Goal: Communication & Community: Answer question/provide support

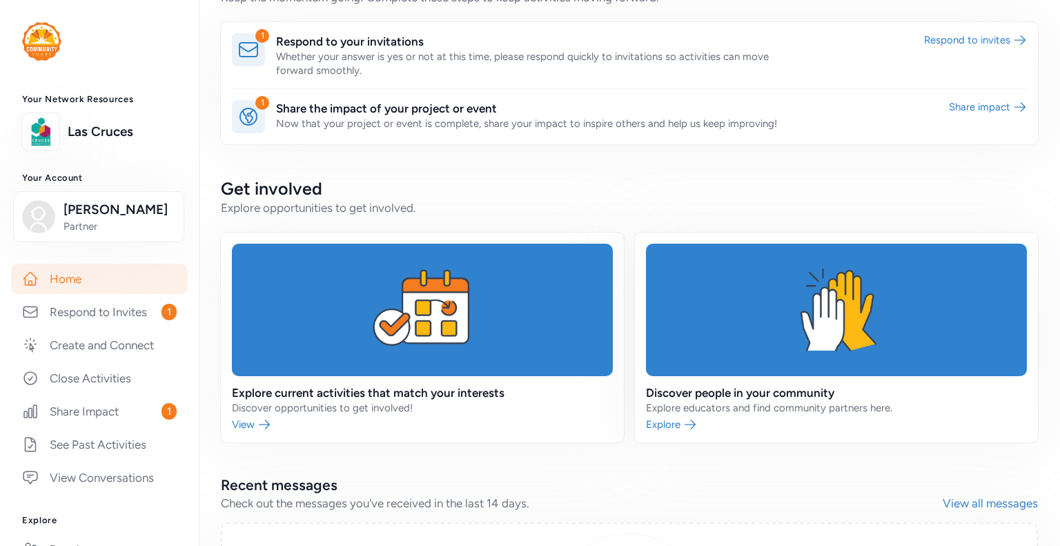
scroll to position [337, 0]
click at [260, 428] on link at bounding box center [422, 338] width 403 height 210
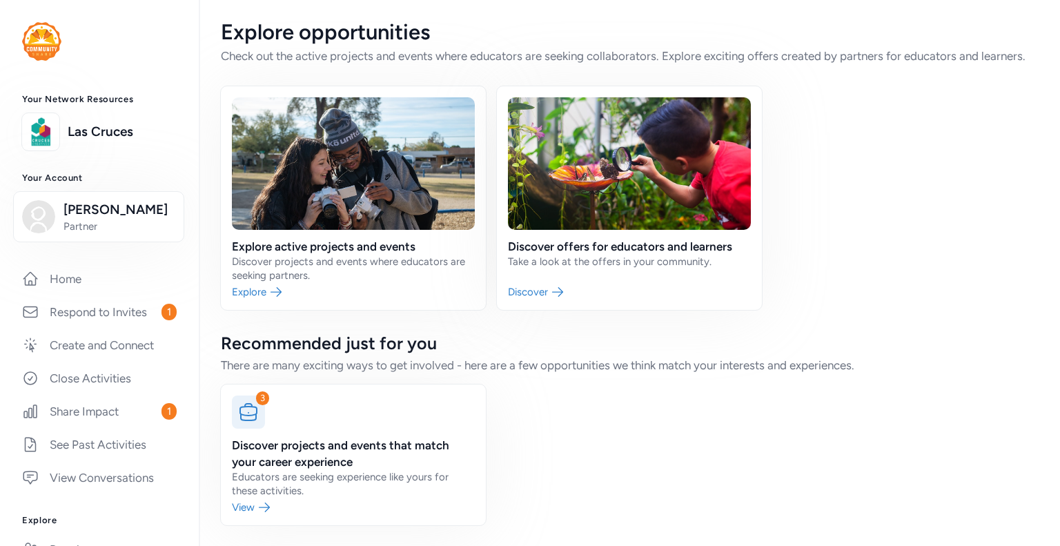
scroll to position [19, 0]
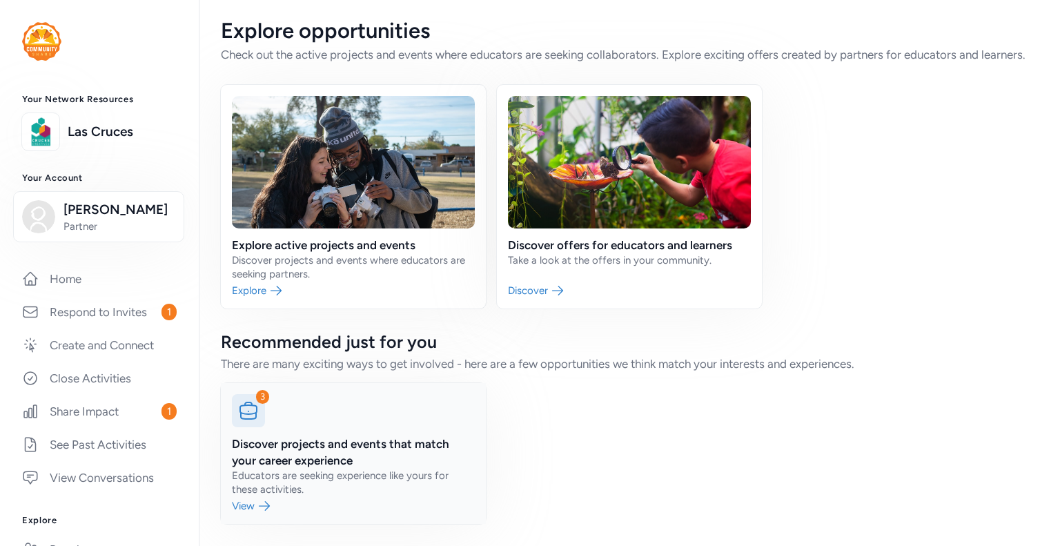
click at [257, 418] on icon at bounding box center [248, 411] width 22 height 22
click at [264, 501] on link at bounding box center [353, 453] width 265 height 141
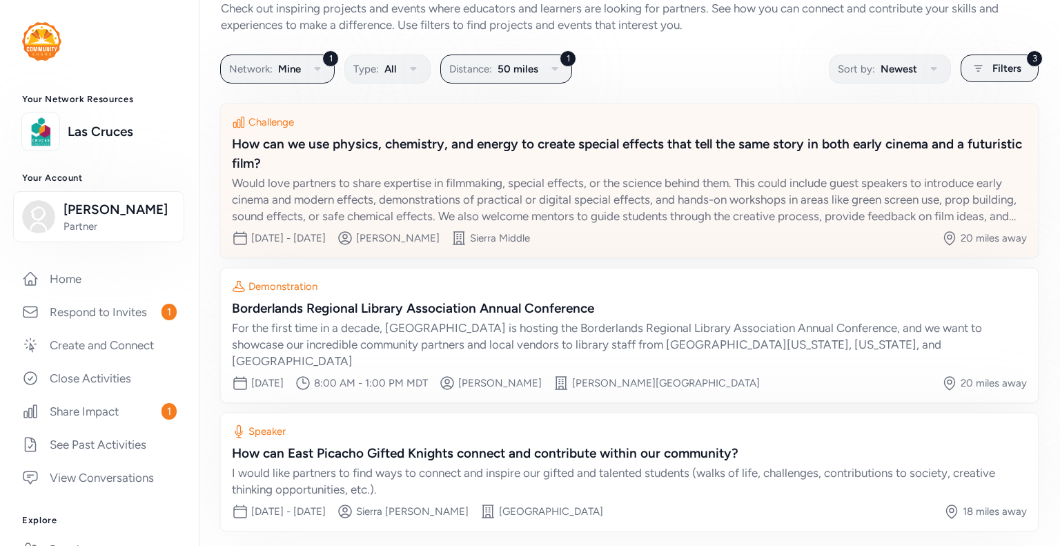
scroll to position [77, 0]
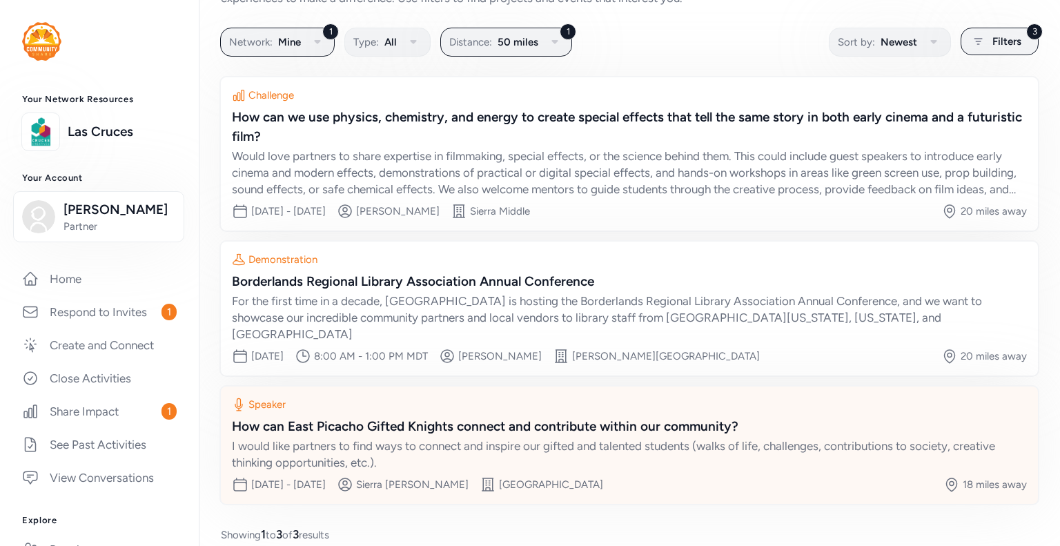
click at [581, 417] on div "How can East Picacho Gifted Knights connect and contribute within our community?" at bounding box center [629, 426] width 795 height 19
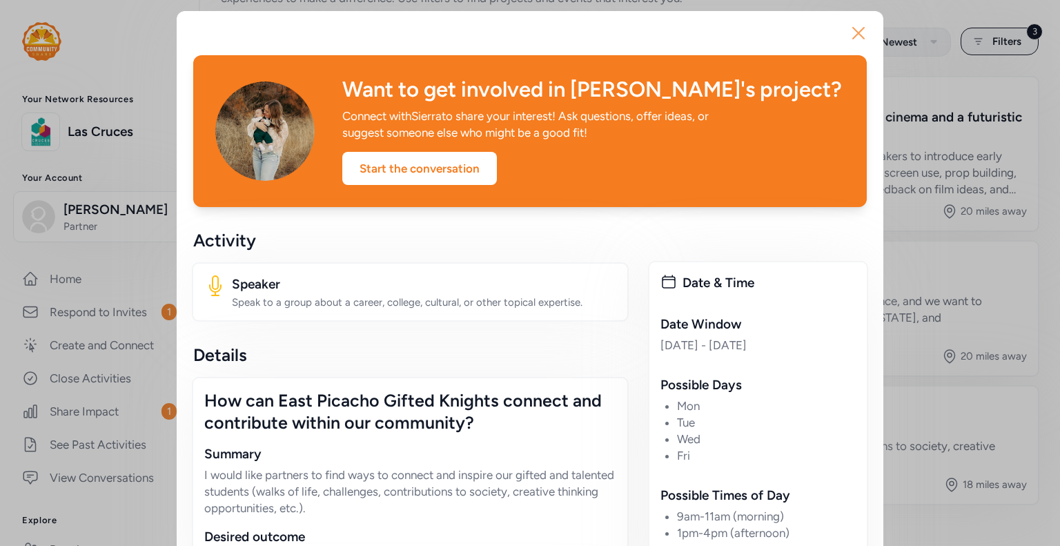
click at [848, 37] on icon "button" at bounding box center [859, 33] width 22 height 22
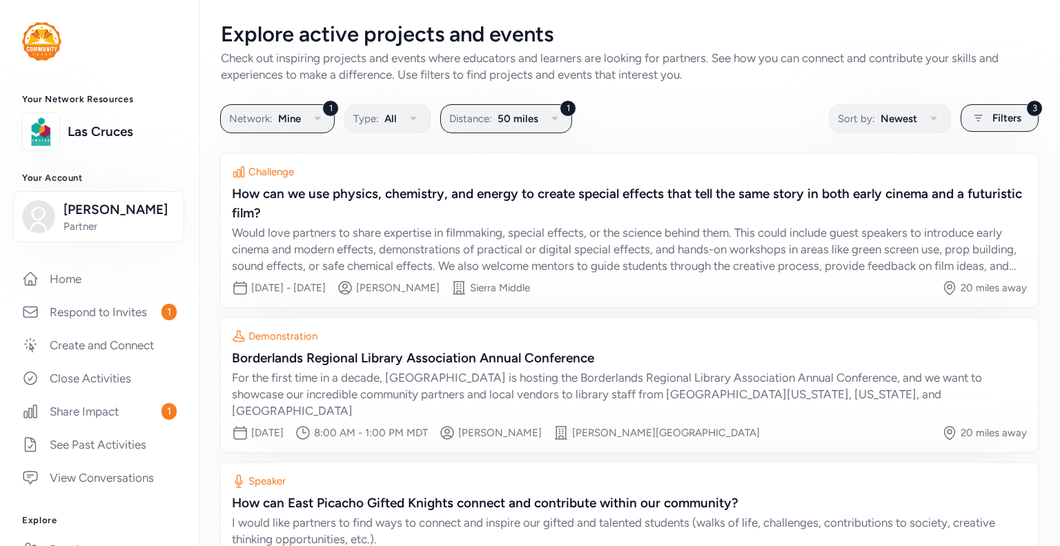
click at [131, 320] on link "Respond to Invites 1" at bounding box center [99, 312] width 177 height 30
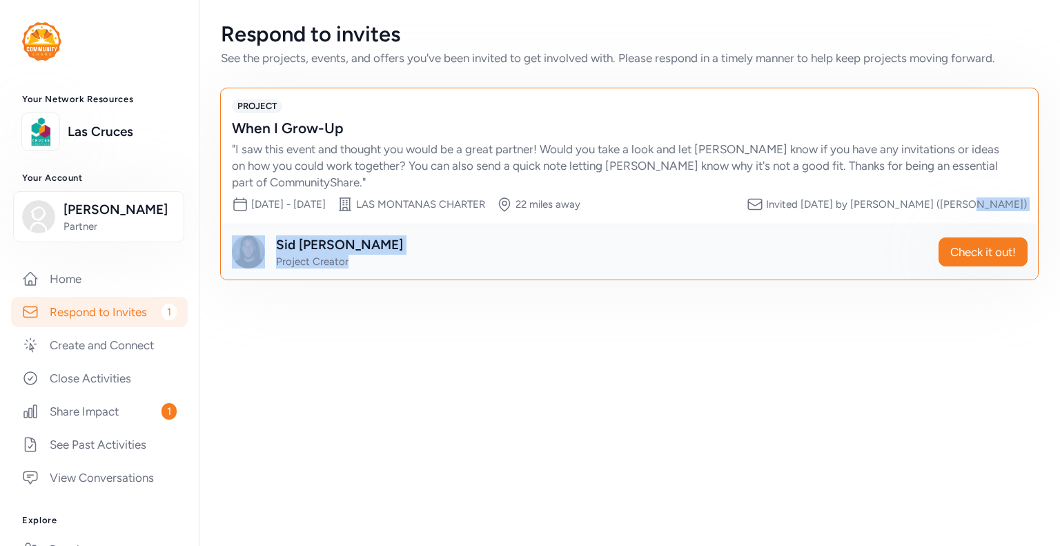
drag, startPoint x: 131, startPoint y: 320, endPoint x: 882, endPoint y: 271, distance: 752.7
click at [882, 271] on div "PROJECT When I Grow-Up " I saw this event and thought you would be a great part…" at bounding box center [629, 184] width 819 height 193
click at [698, 398] on div "Respond to invites See the projects, events, and offers you've been invited to …" at bounding box center [629, 273] width 861 height 546
click at [113, 416] on link "Share Impact 1" at bounding box center [99, 411] width 177 height 30
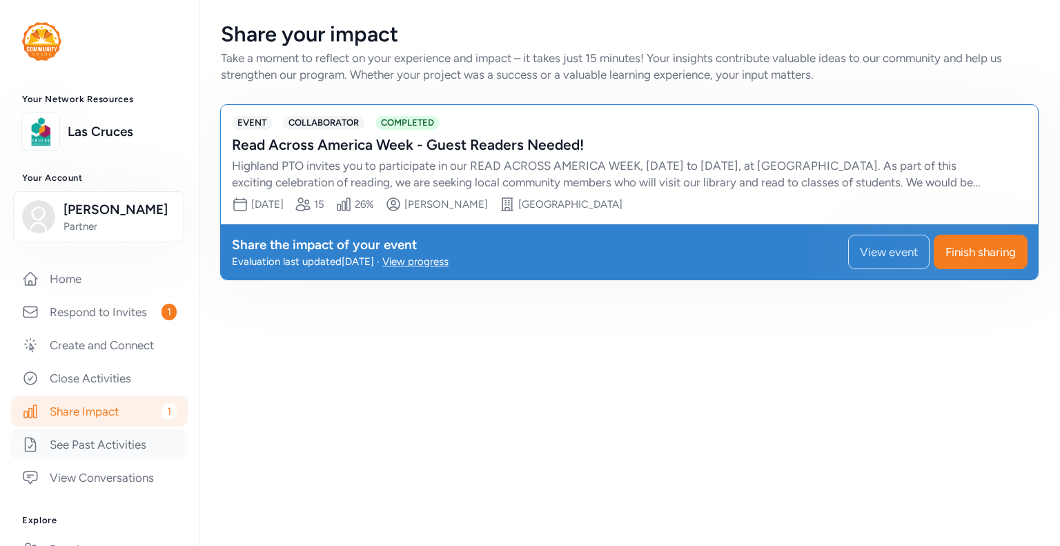
click at [116, 444] on link "See Past Activities" at bounding box center [99, 444] width 177 height 30
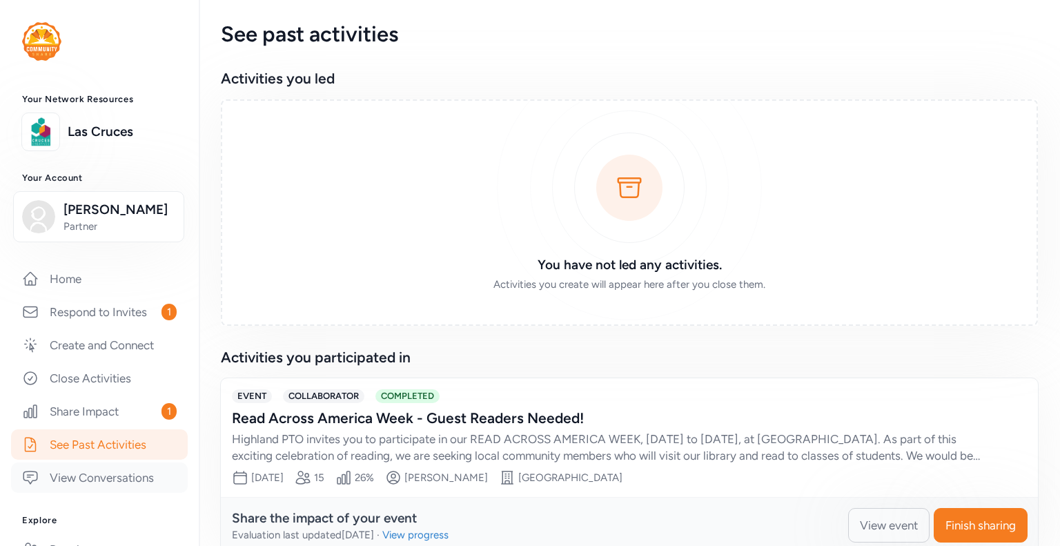
click at [110, 474] on link "View Conversations" at bounding box center [99, 477] width 177 height 30
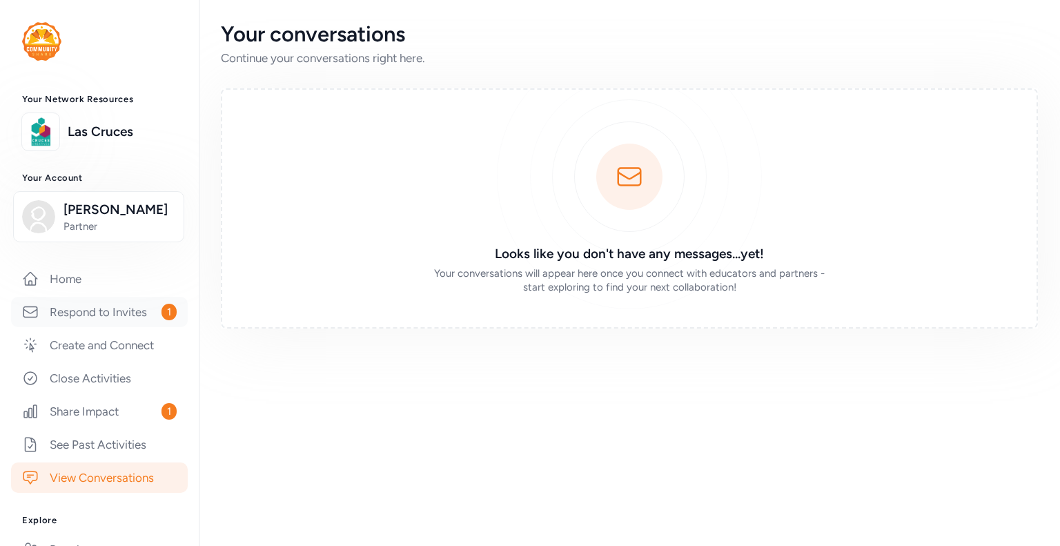
click at [99, 313] on link "Respond to Invites 1" at bounding box center [99, 312] width 177 height 30
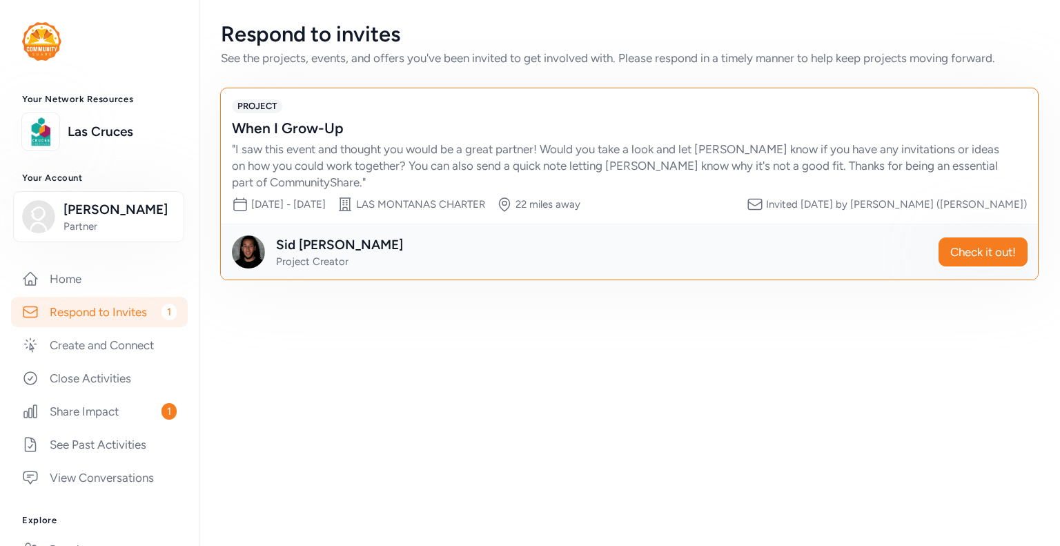
click at [529, 166] on div "" I saw this event and thought you would be a great partner! Would you take a l…" at bounding box center [616, 166] width 768 height 50
click at [969, 258] on span "Check it out!" at bounding box center [984, 252] width 66 height 17
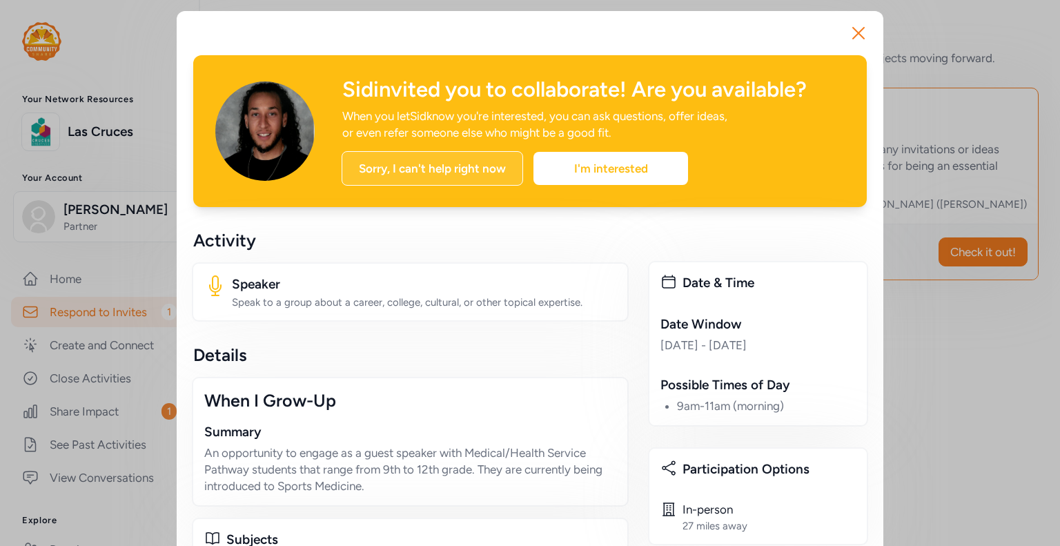
click at [473, 177] on div "Sorry, I can't help right now" at bounding box center [433, 168] width 182 height 35
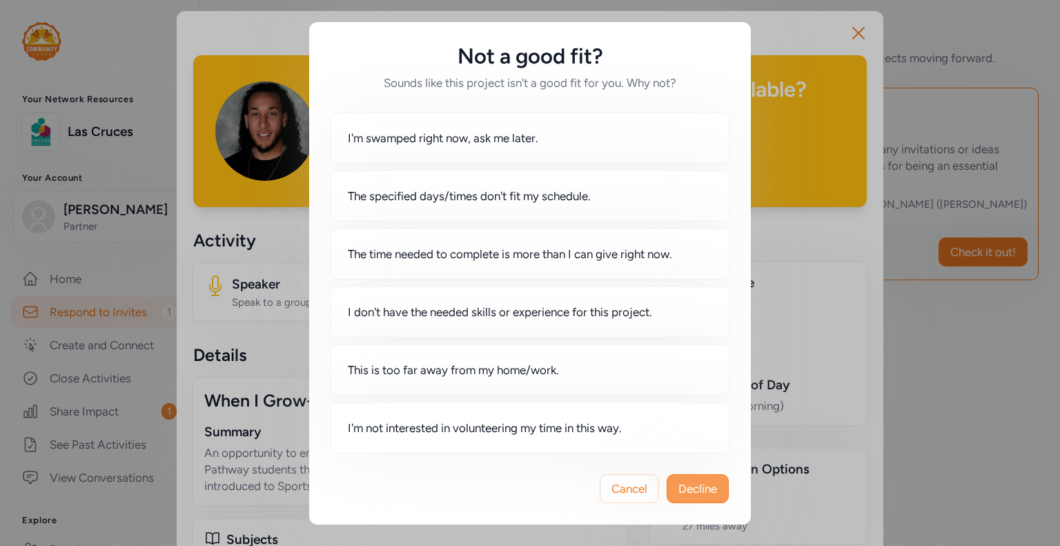
click at [688, 492] on span "Decline" at bounding box center [698, 488] width 39 height 17
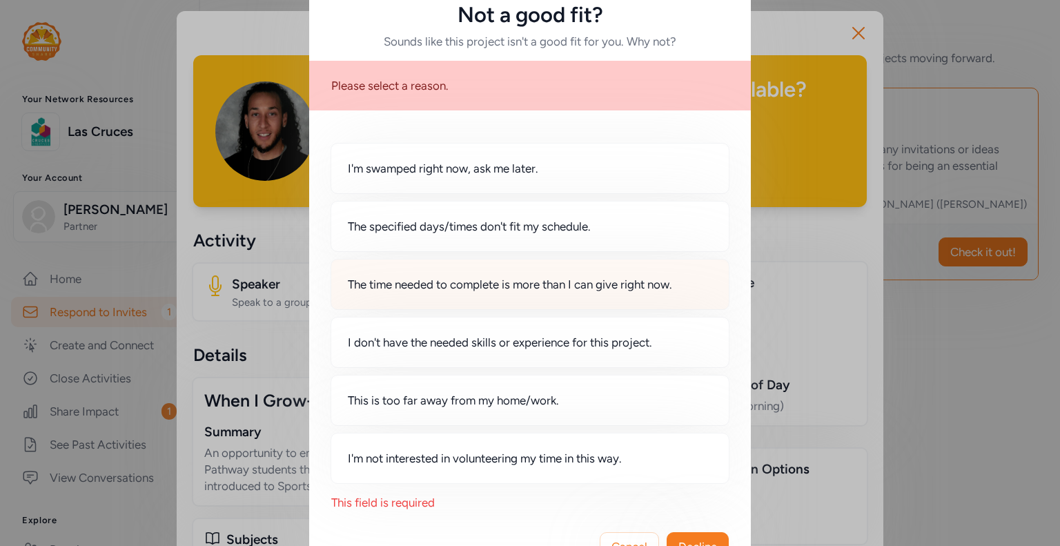
scroll to position [76, 0]
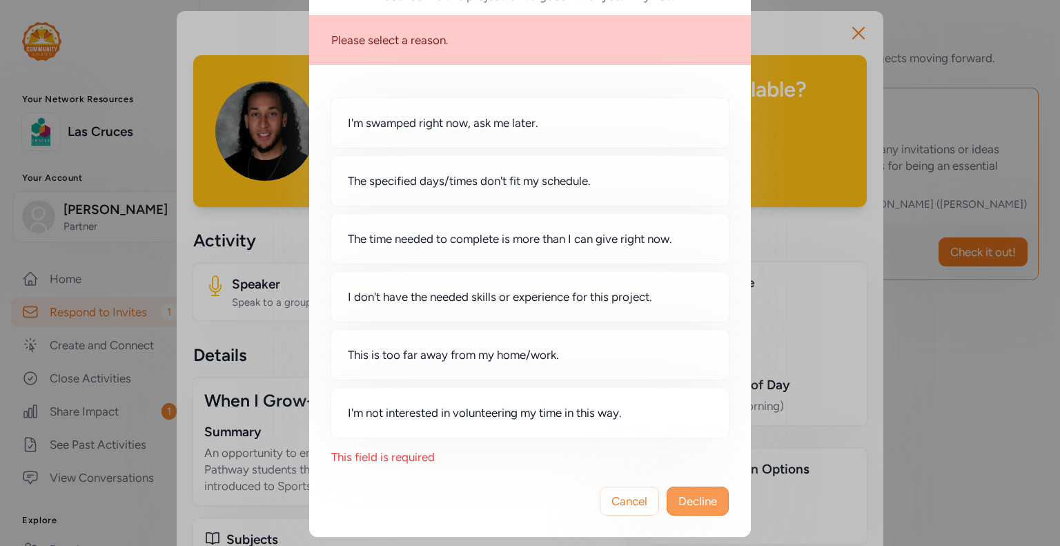
click at [710, 498] on span "Decline" at bounding box center [698, 501] width 39 height 17
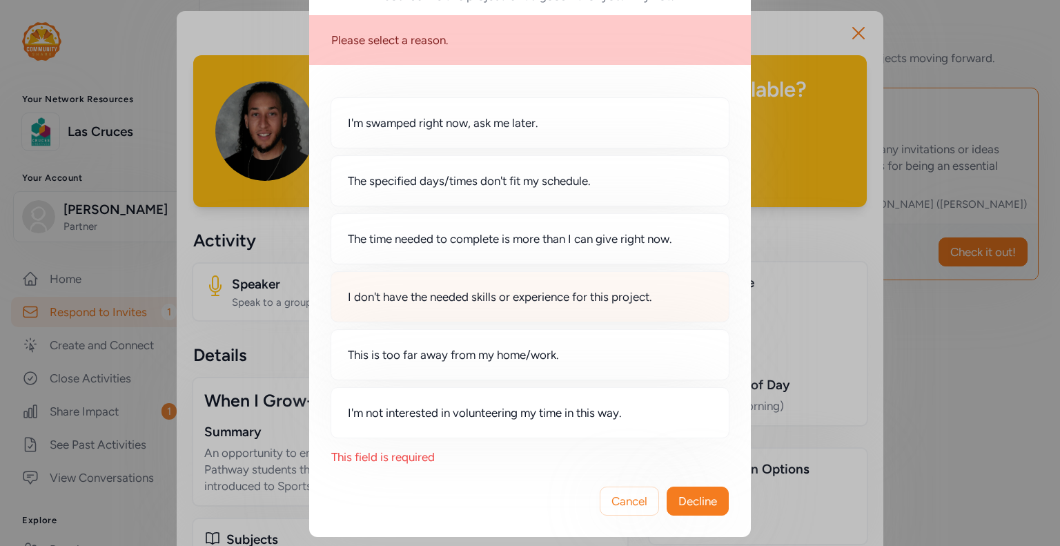
click at [561, 295] on span "I don't have the needed skills or experience for this project." at bounding box center [500, 297] width 304 height 17
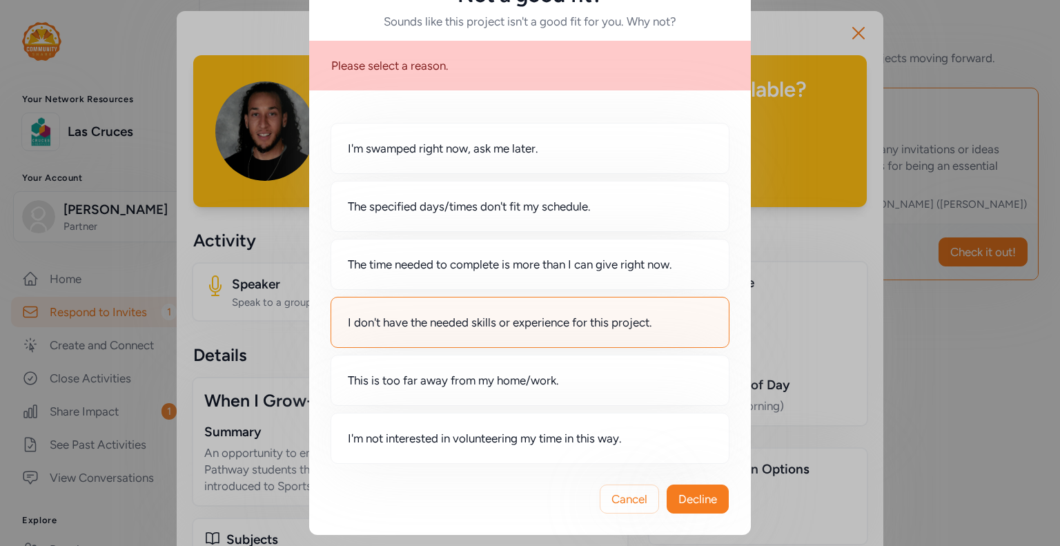
scroll to position [48, 0]
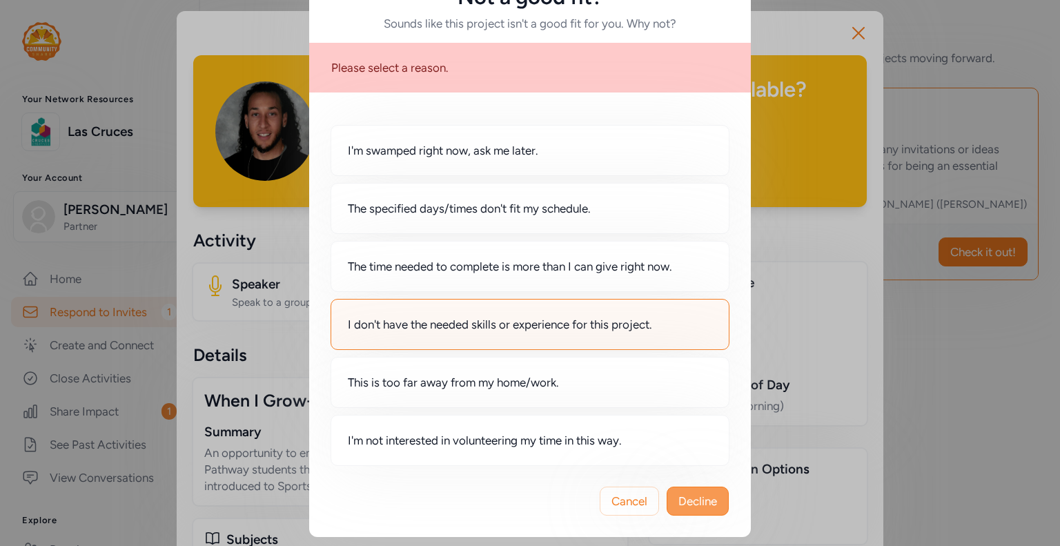
click at [694, 498] on span "Decline" at bounding box center [698, 501] width 39 height 17
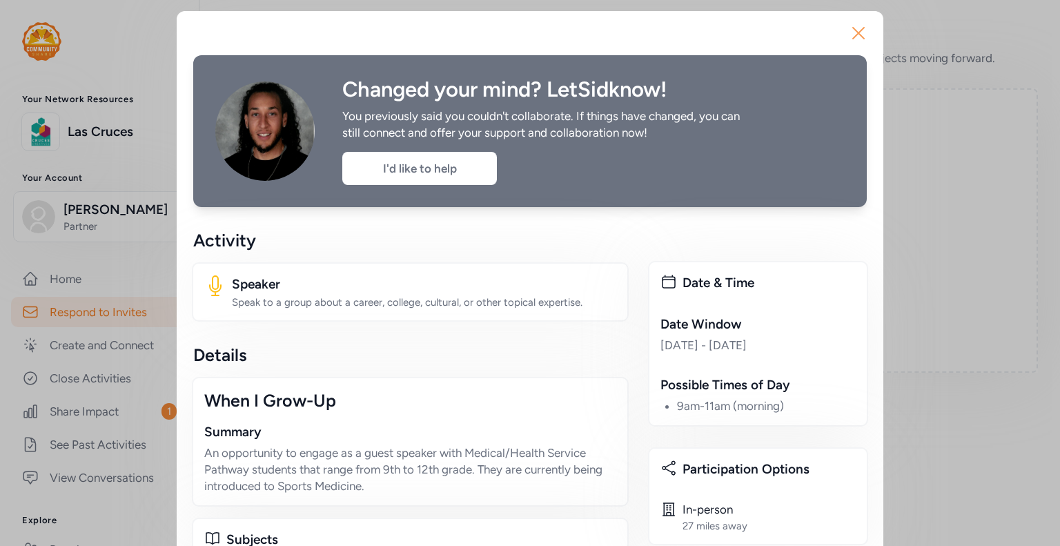
click at [853, 28] on icon "button" at bounding box center [859, 33] width 22 height 22
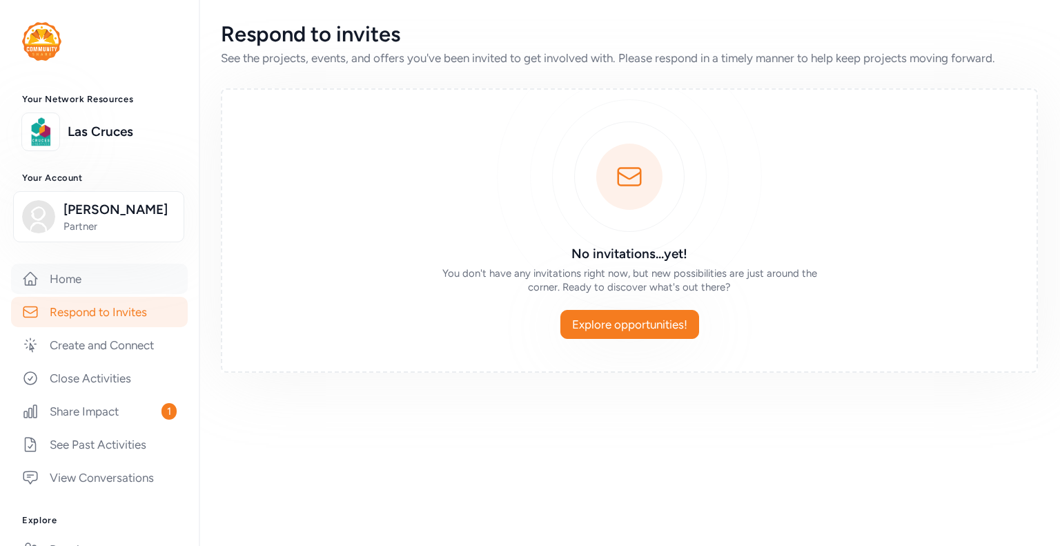
click at [68, 283] on link "Home" at bounding box center [99, 279] width 177 height 30
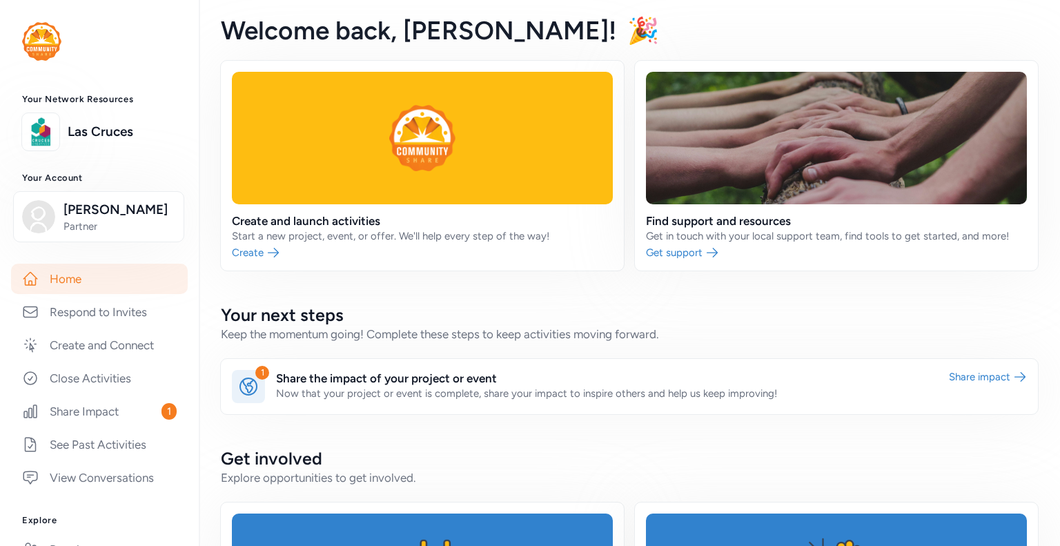
click at [72, 286] on link "Home" at bounding box center [99, 279] width 177 height 30
